Goal: Find specific page/section: Find specific page/section

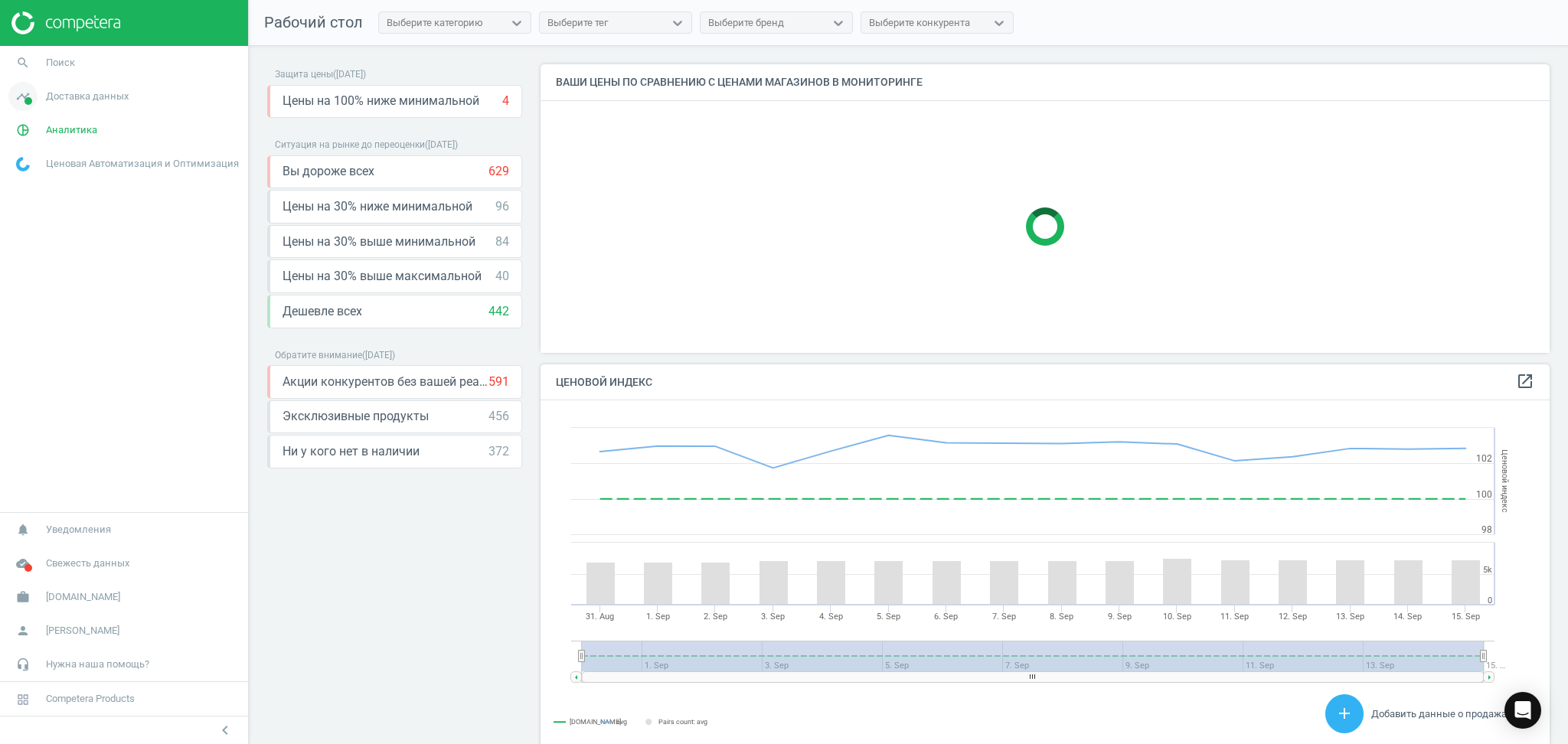
scroll to position [383, 1024]
click at [51, 96] on span "Доставка данных" at bounding box center [87, 96] width 82 height 14
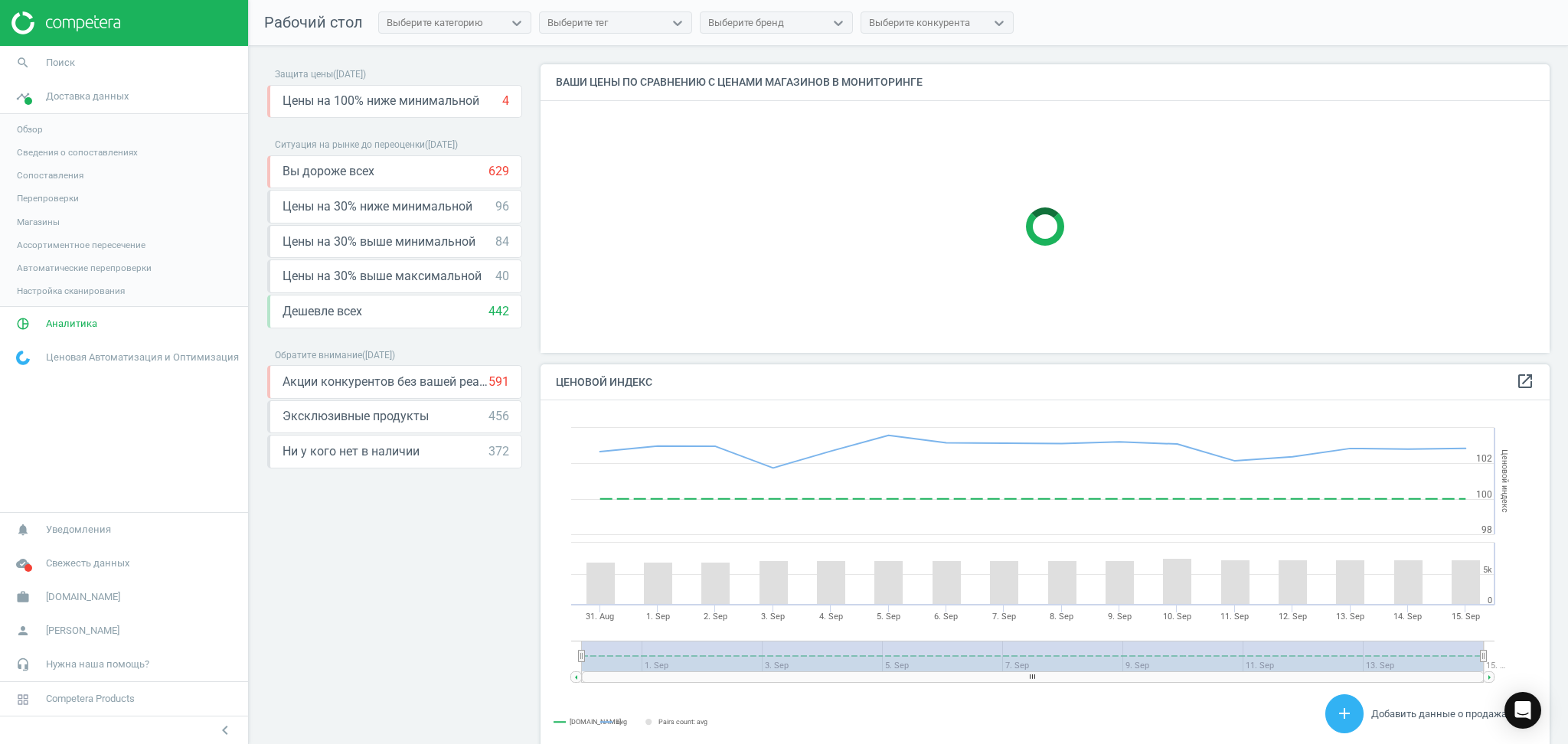
click at [38, 222] on span "Магазины" at bounding box center [38, 221] width 43 height 12
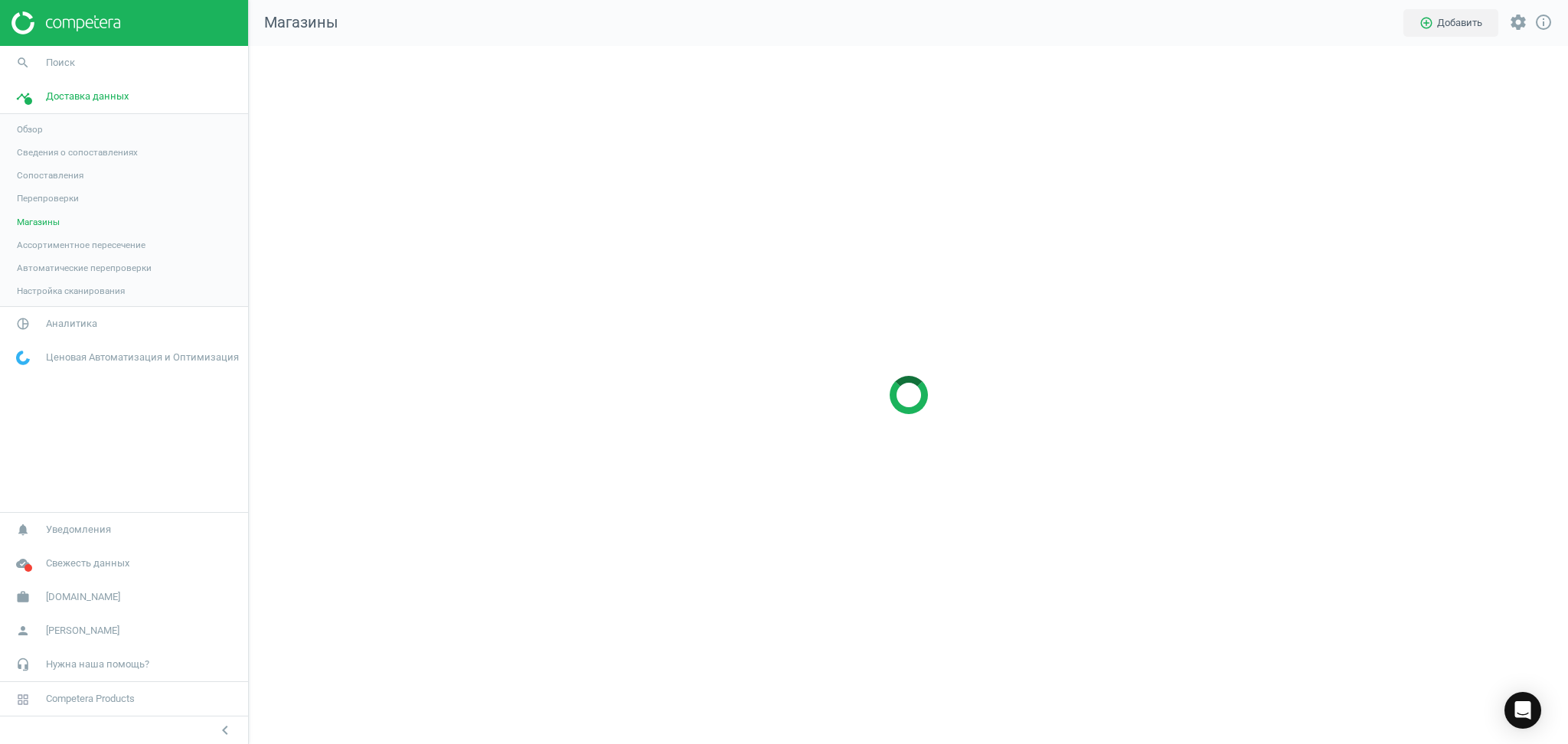
scroll to position [729, 1350]
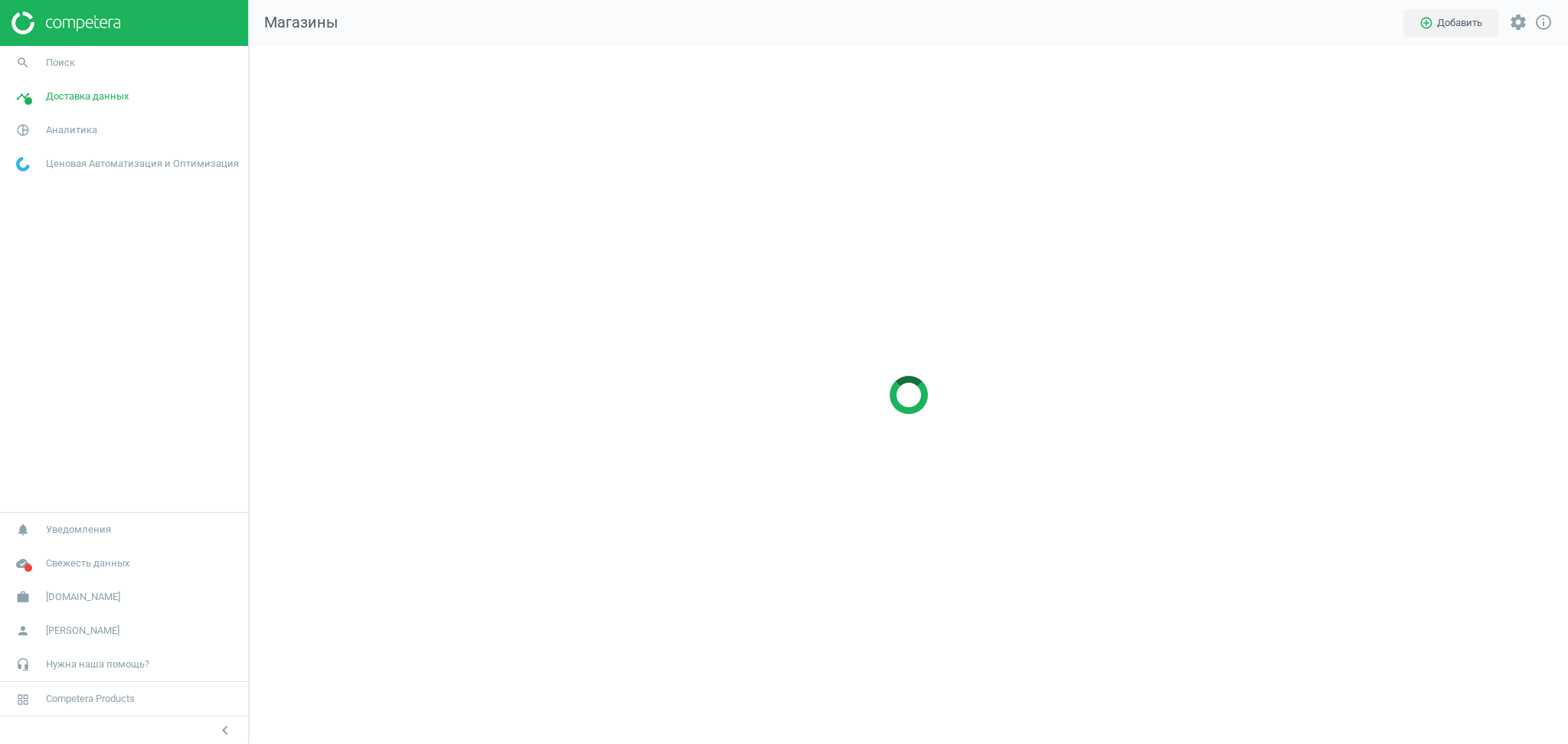
scroll to position [729, 1350]
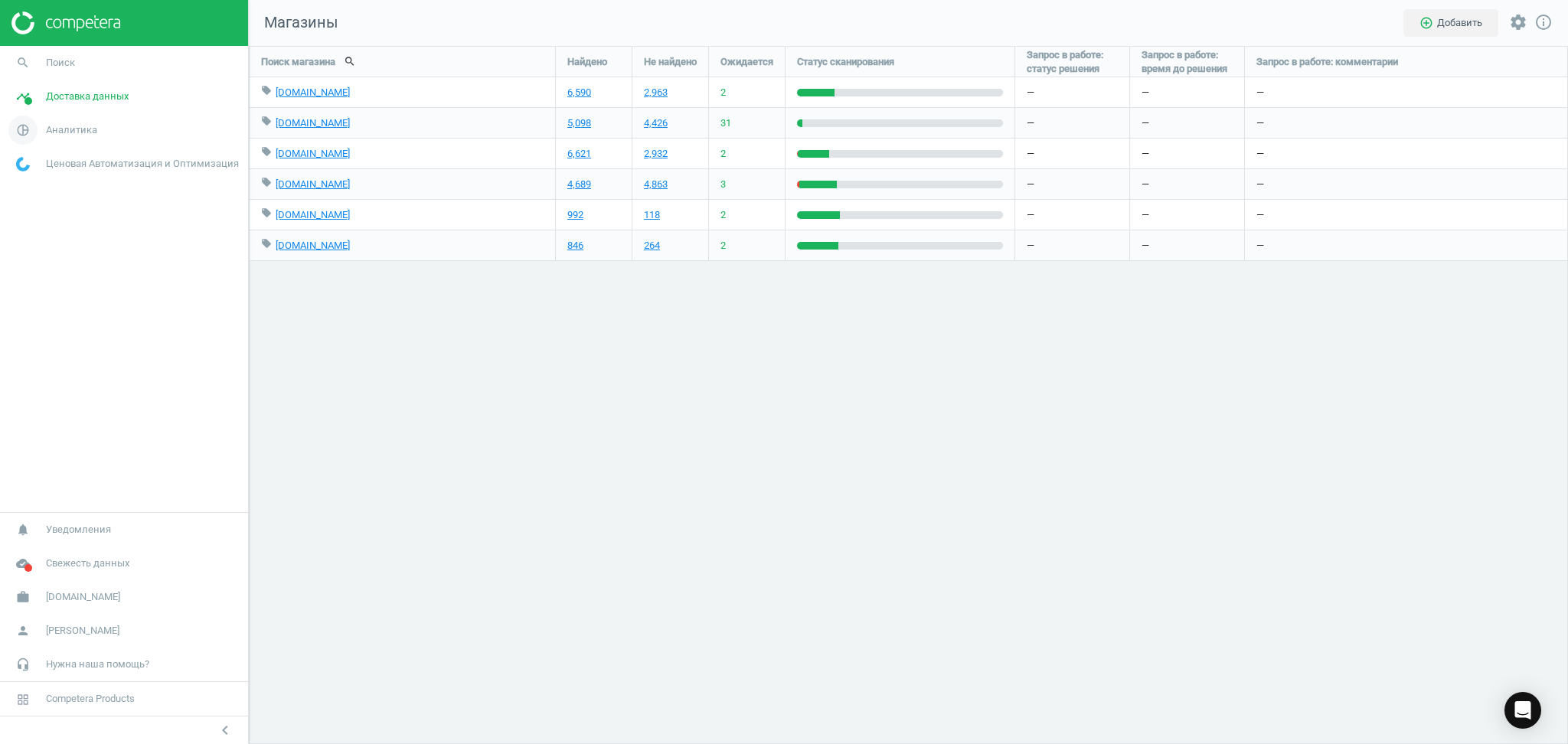
click at [74, 132] on span "Аналитика" at bounding box center [71, 130] width 51 height 14
click at [27, 183] on span "Товары" at bounding box center [33, 186] width 32 height 12
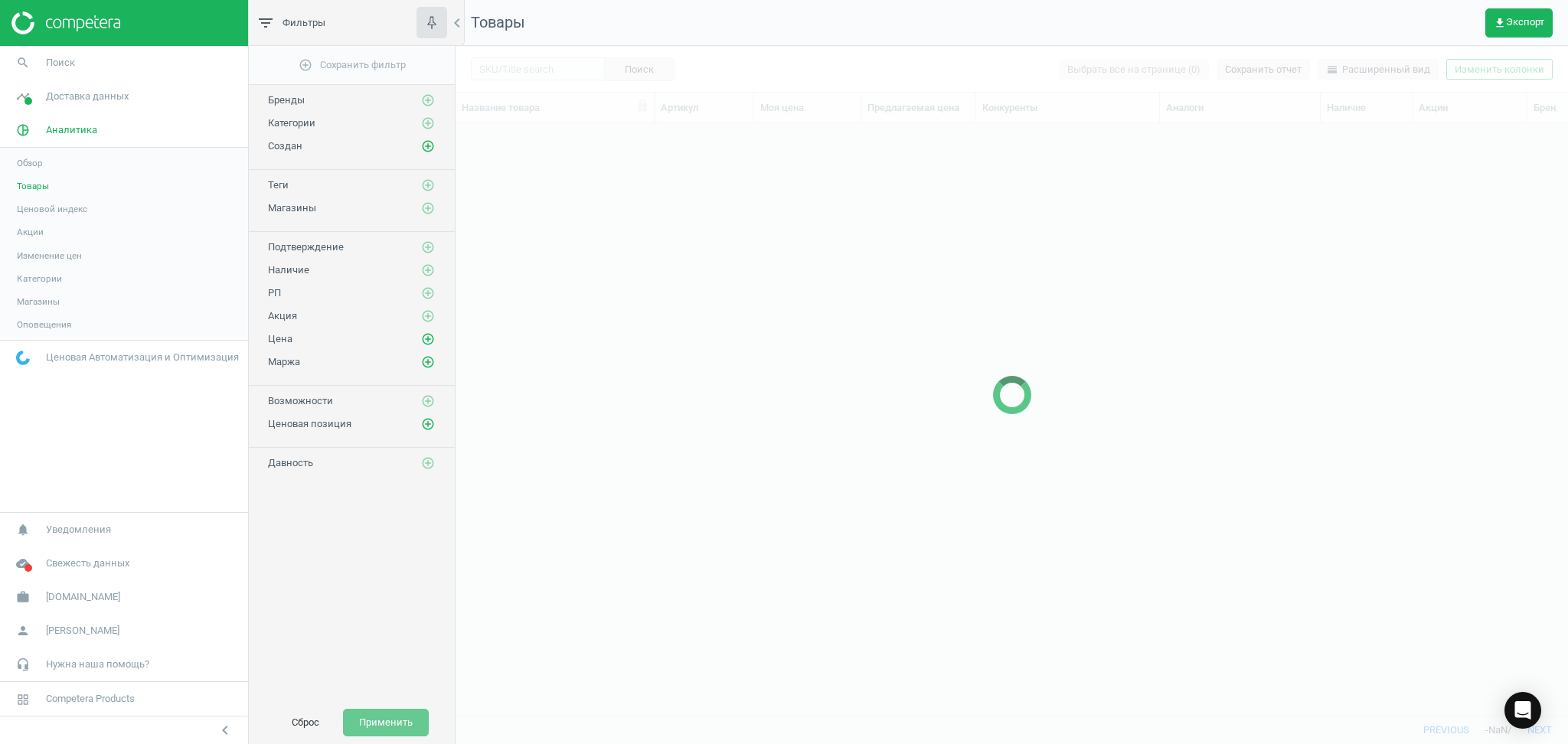
scroll to position [561, 1096]
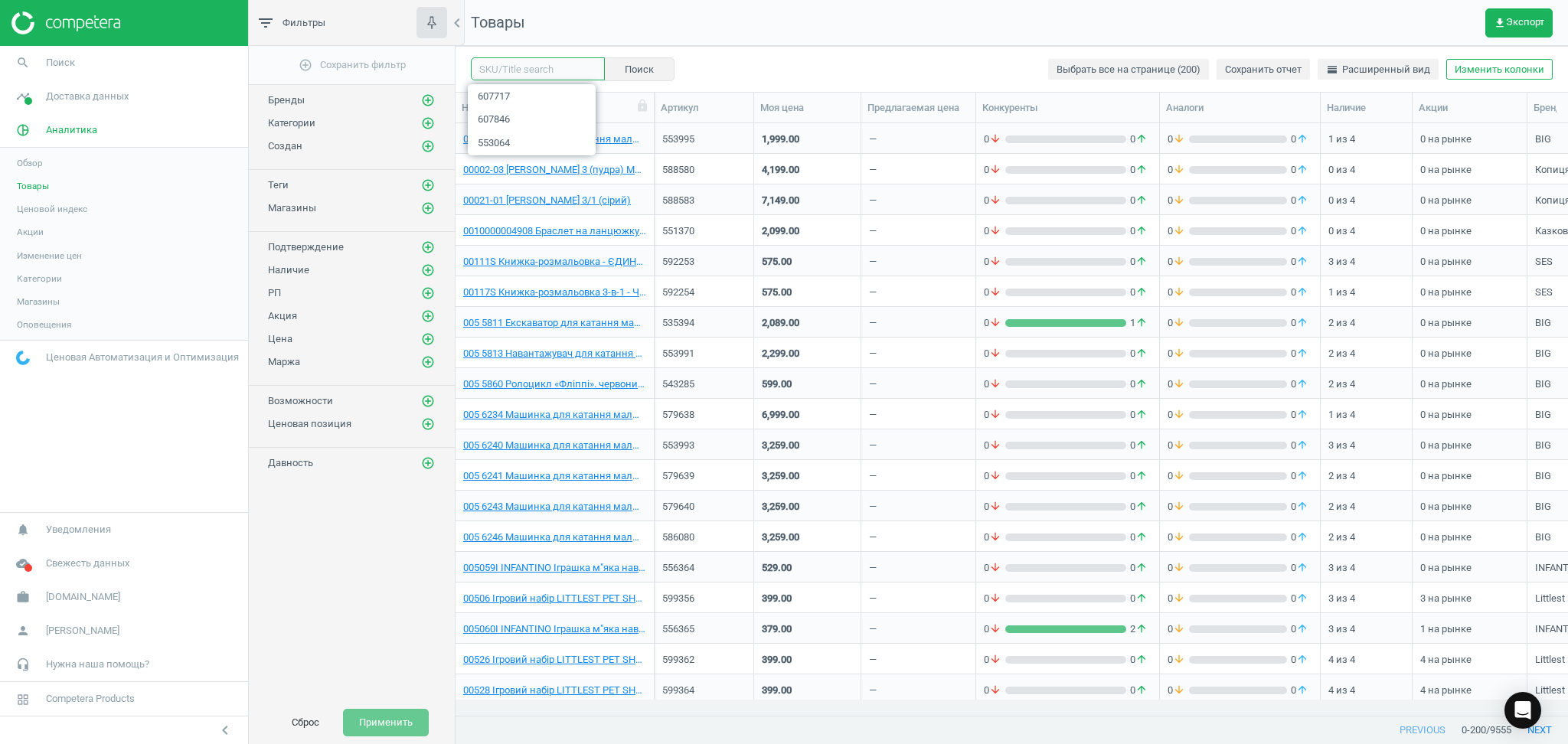
click at [510, 73] on input "text" at bounding box center [538, 69] width 134 height 23
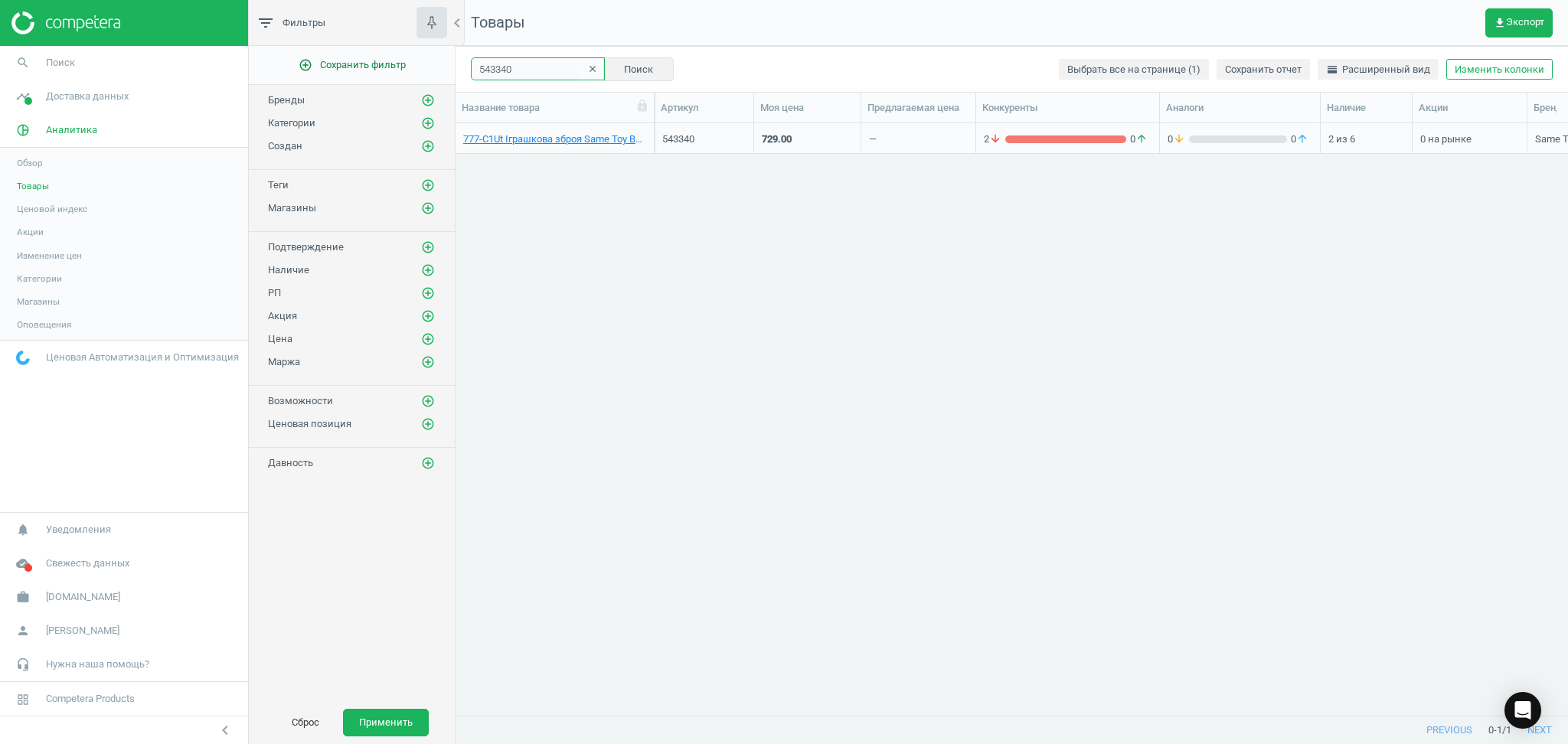
drag, startPoint x: 532, startPoint y: 65, endPoint x: 439, endPoint y: 62, distance: 93.0
click at [439, 62] on div "filter_list Фильтры chevron_left add_circle_outline Сохранить фильтр Бренды add…" at bounding box center [908, 372] width 1319 height 744
type input "553726"
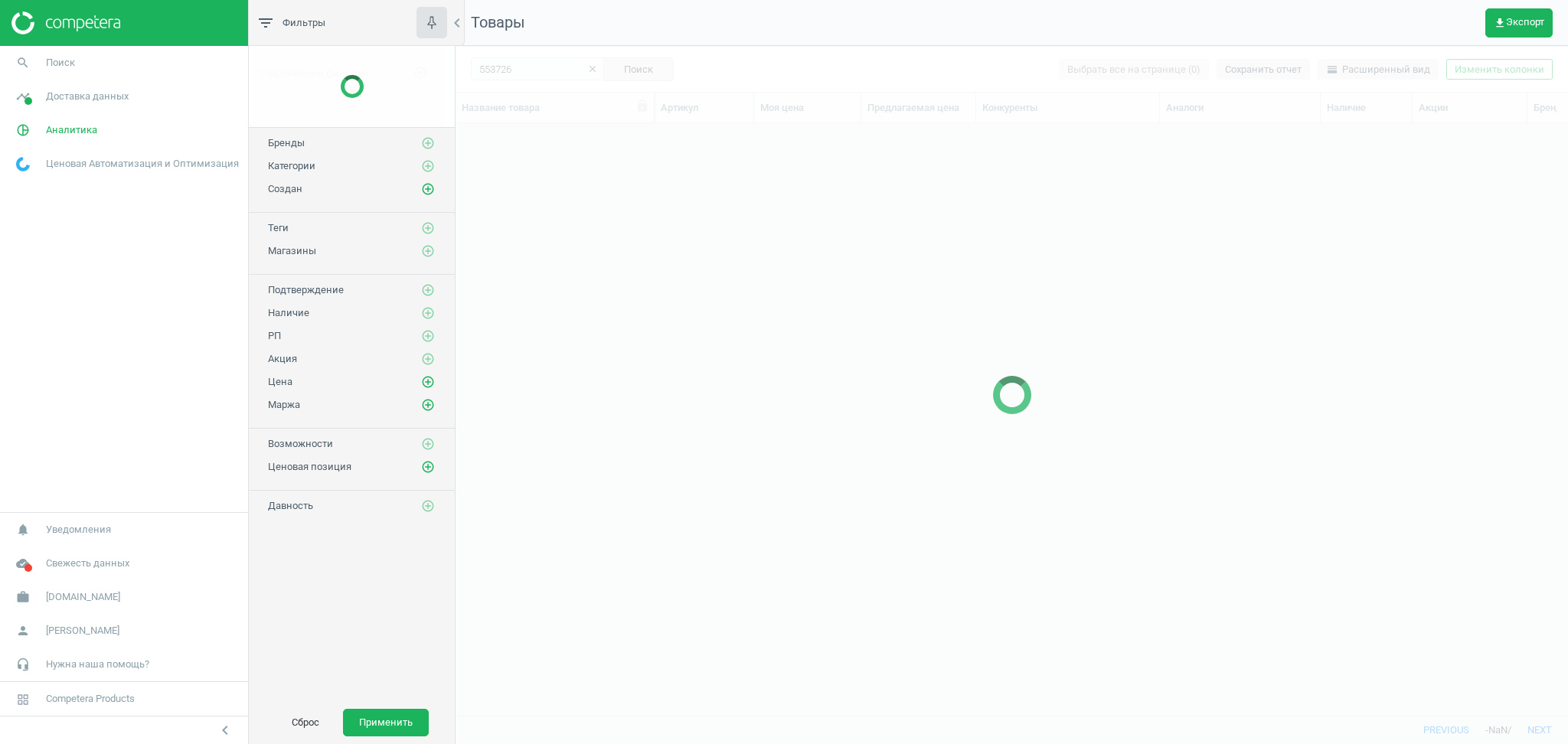
scroll to position [561, 1096]
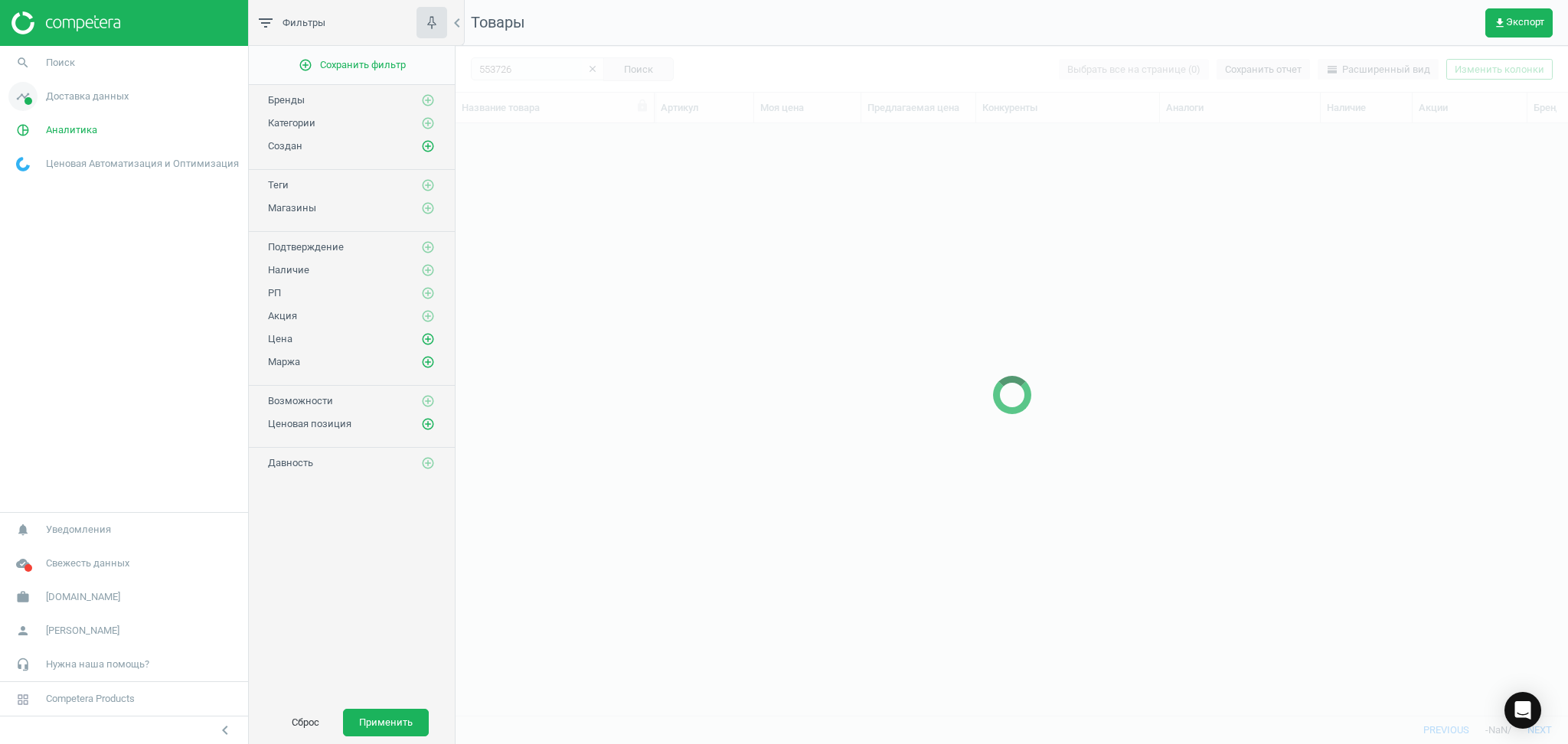
click at [69, 95] on span "Доставка данных" at bounding box center [87, 96] width 82 height 14
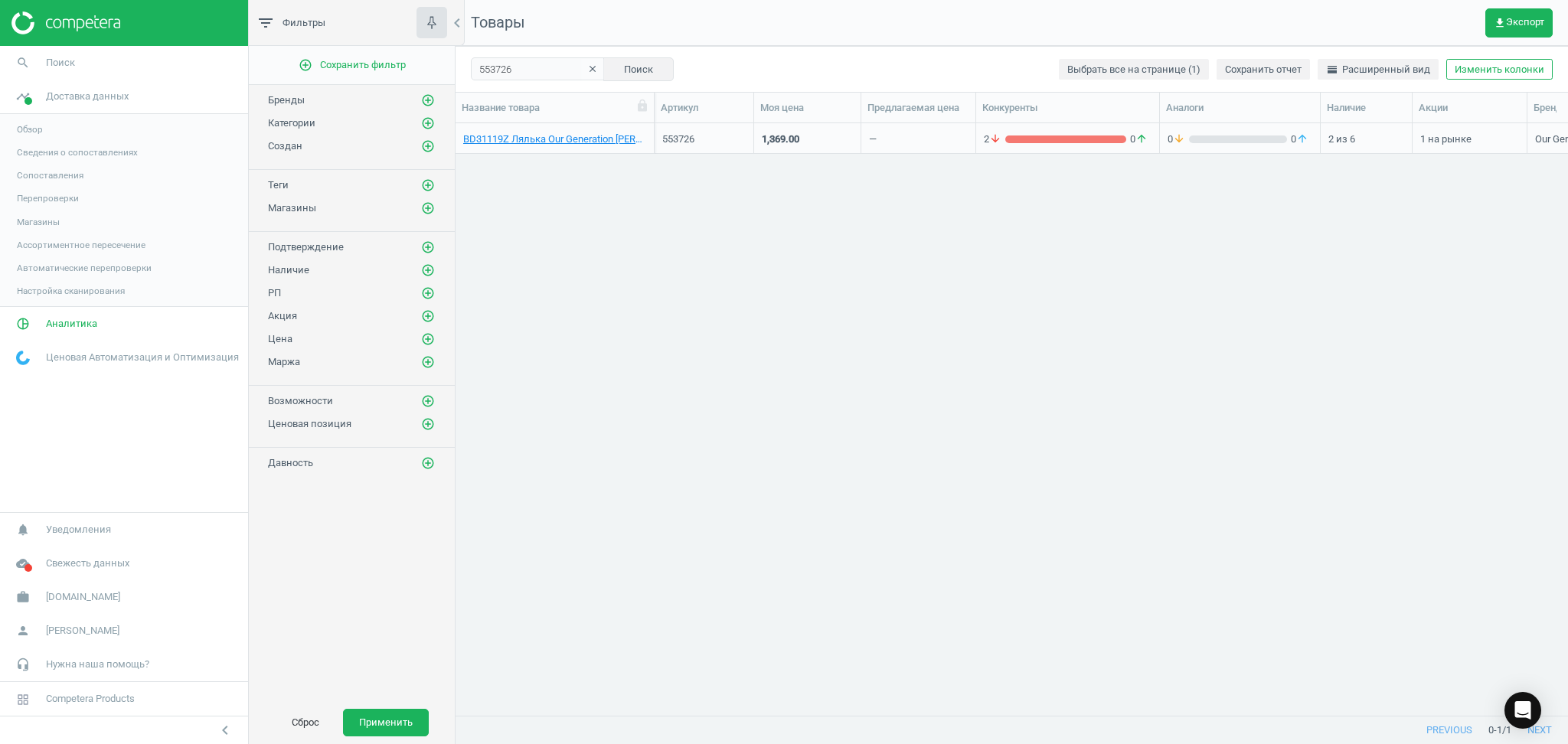
click at [35, 220] on span "Магазины" at bounding box center [38, 221] width 43 height 12
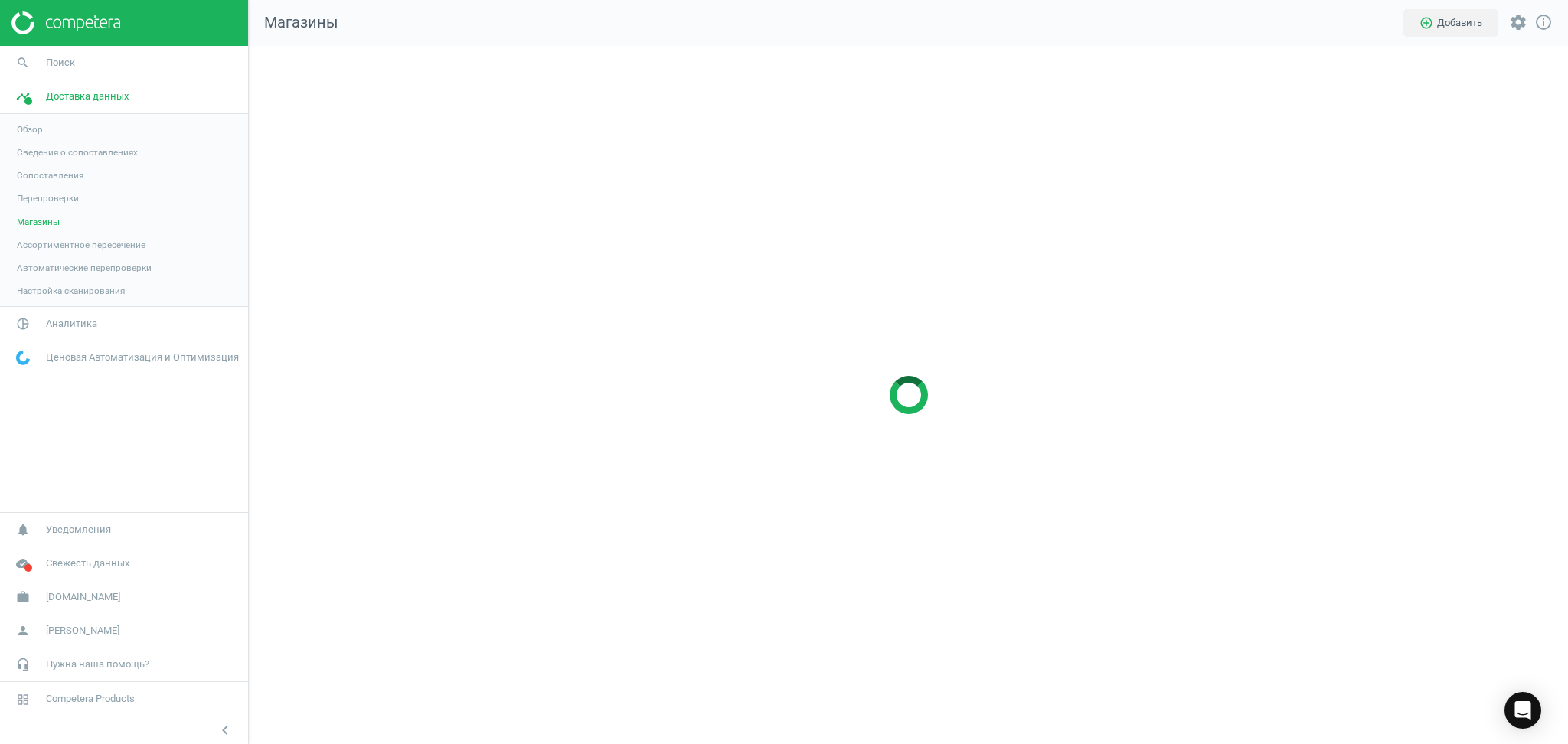
scroll to position [729, 1350]
